Goal: Task Accomplishment & Management: Complete application form

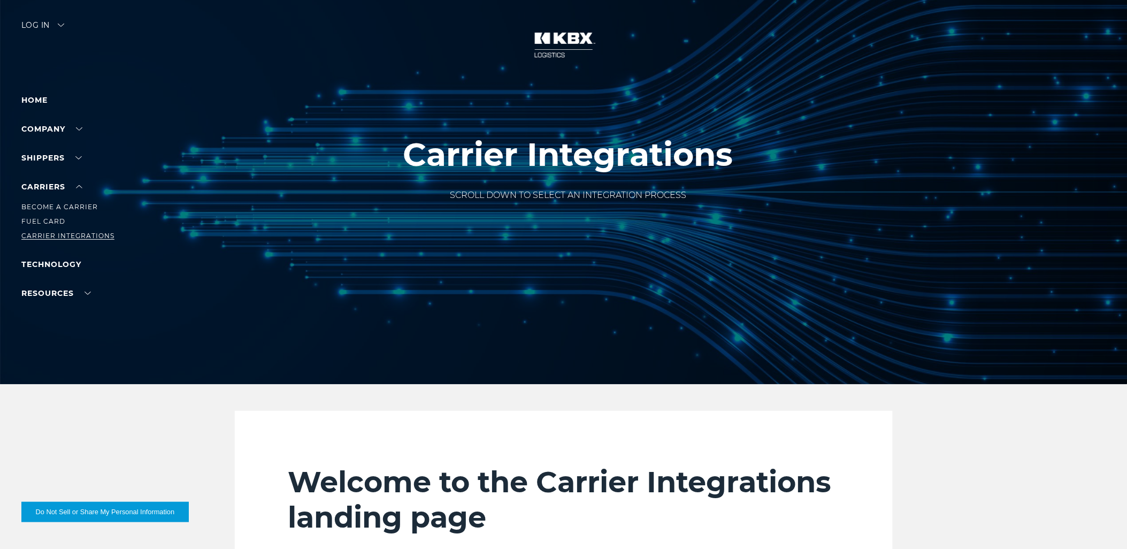
click at [65, 232] on link "Carrier Integrations" at bounding box center [67, 236] width 93 height 8
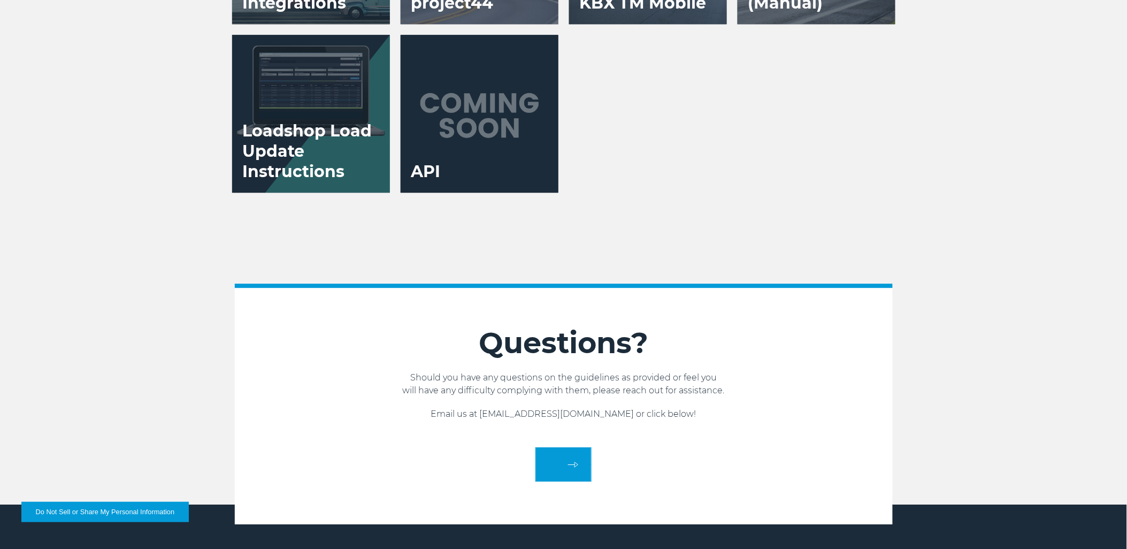
scroll to position [2200, 0]
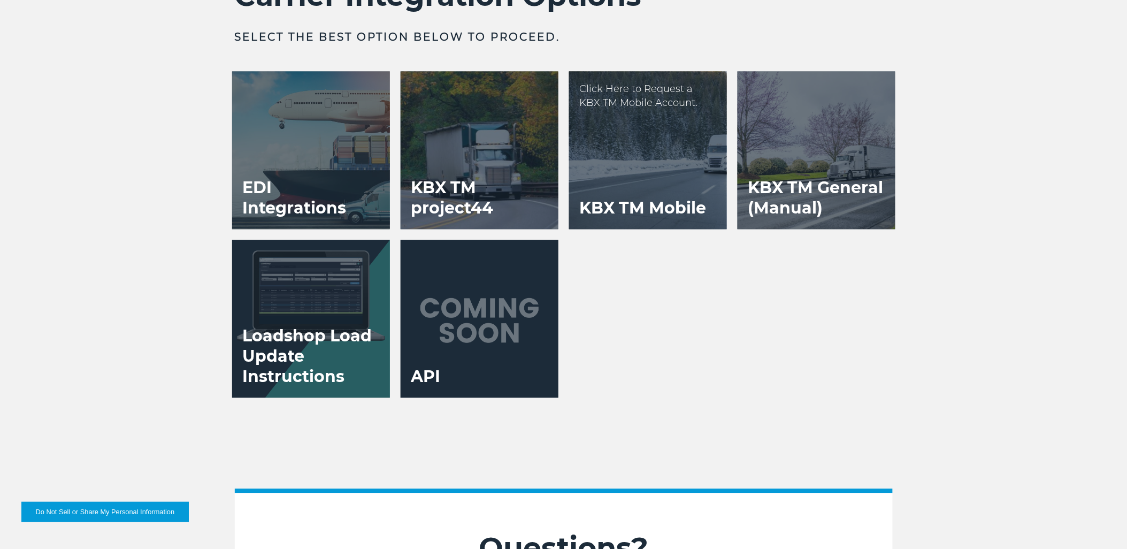
click at [665, 217] on h3 "KBX TM Mobile" at bounding box center [643, 208] width 148 height 42
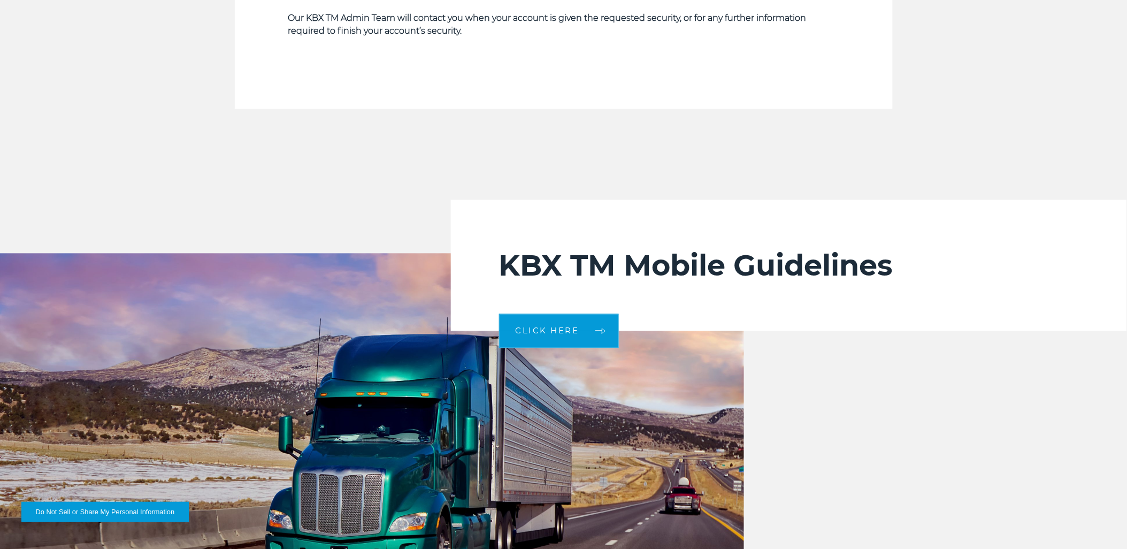
scroll to position [2200, 0]
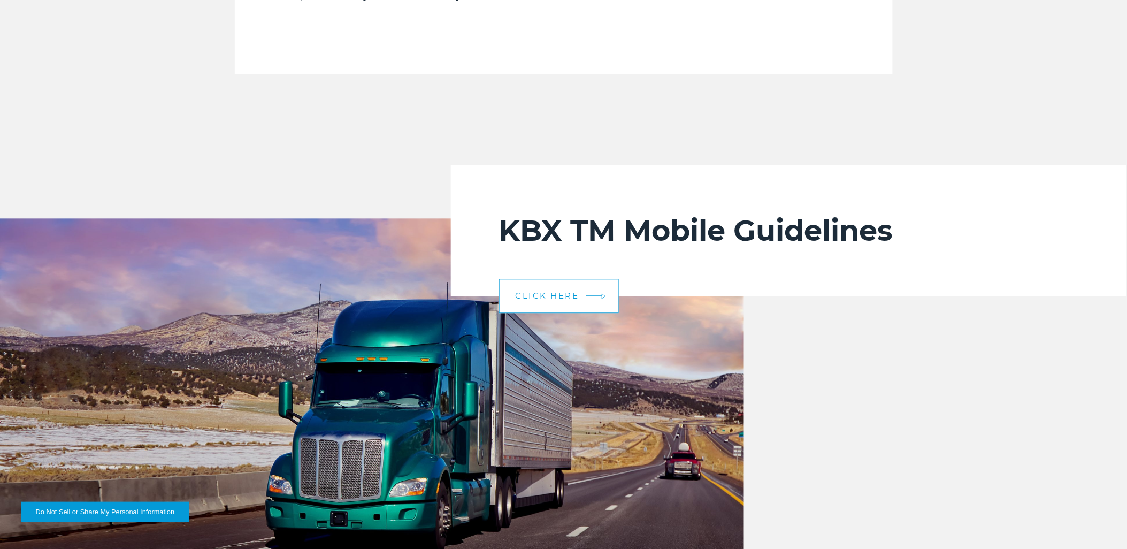
click at [586, 288] on link "CLICK HERE" at bounding box center [559, 296] width 120 height 34
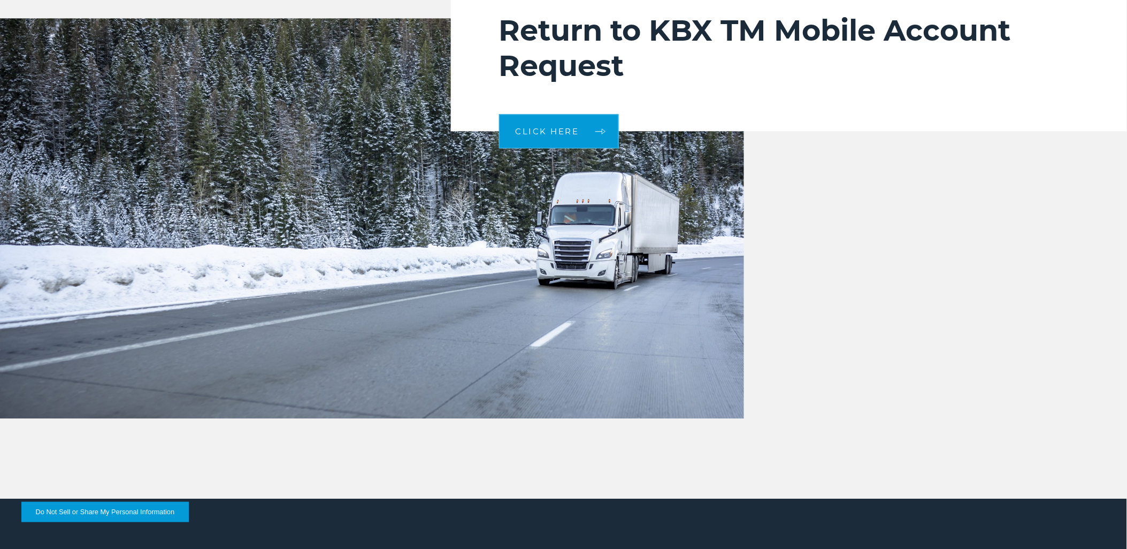
scroll to position [749, 0]
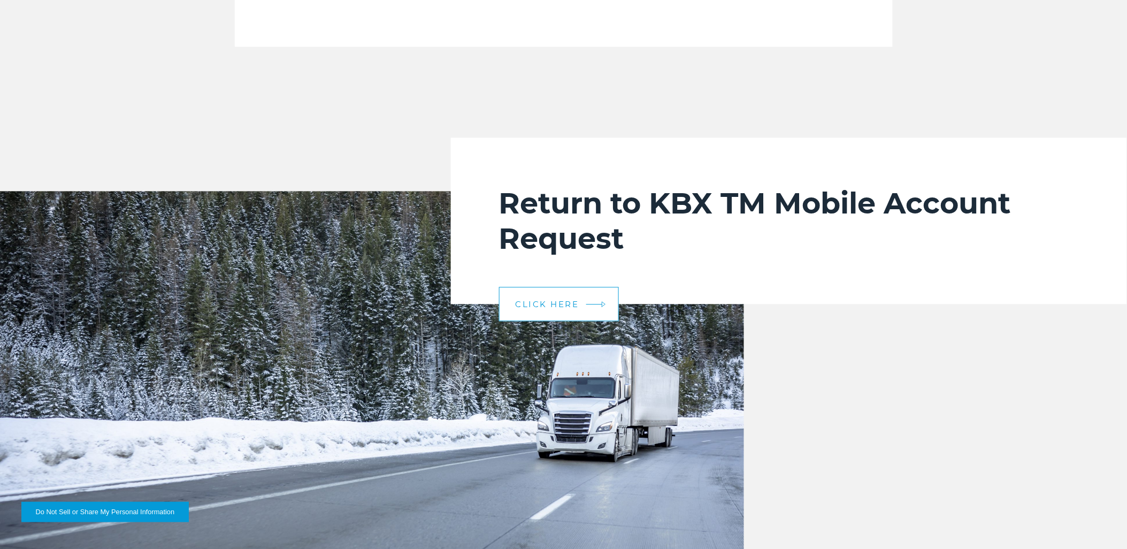
click at [566, 311] on link "CLICK HERE" at bounding box center [559, 304] width 120 height 34
